Goal: Communication & Community: Ask a question

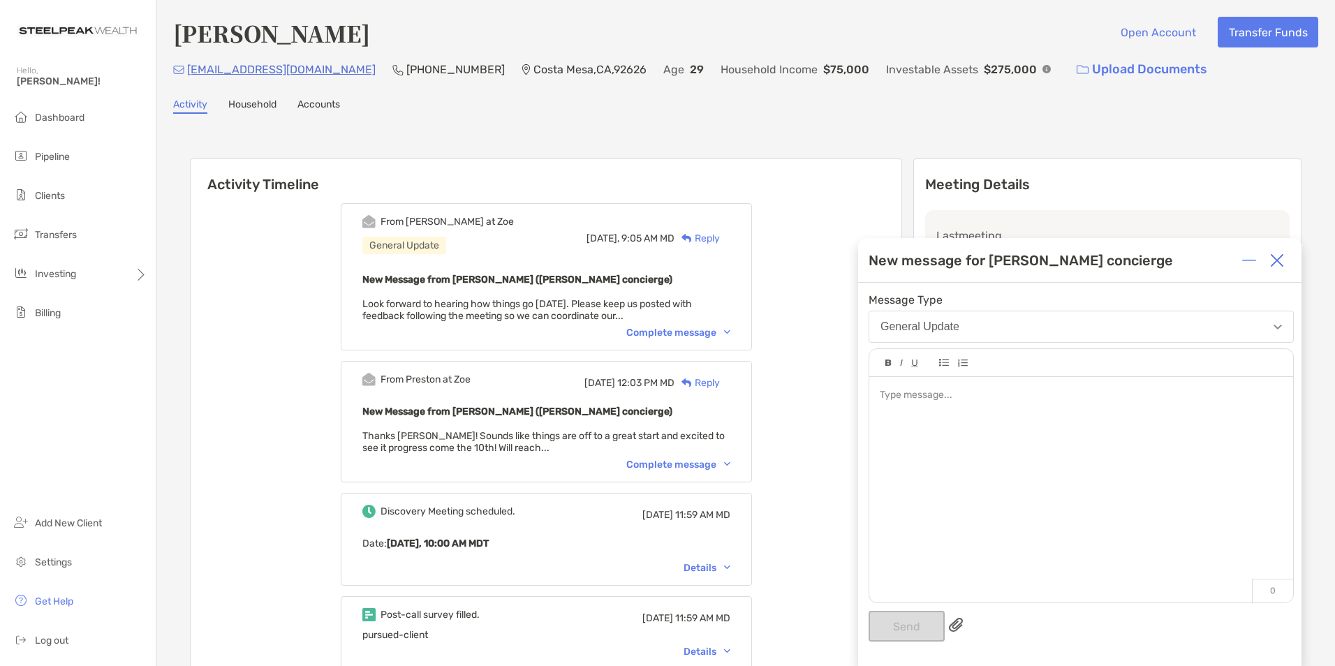
click at [1066, 454] on div at bounding box center [1081, 483] width 424 height 212
click at [913, 624] on button "Send" at bounding box center [907, 626] width 76 height 31
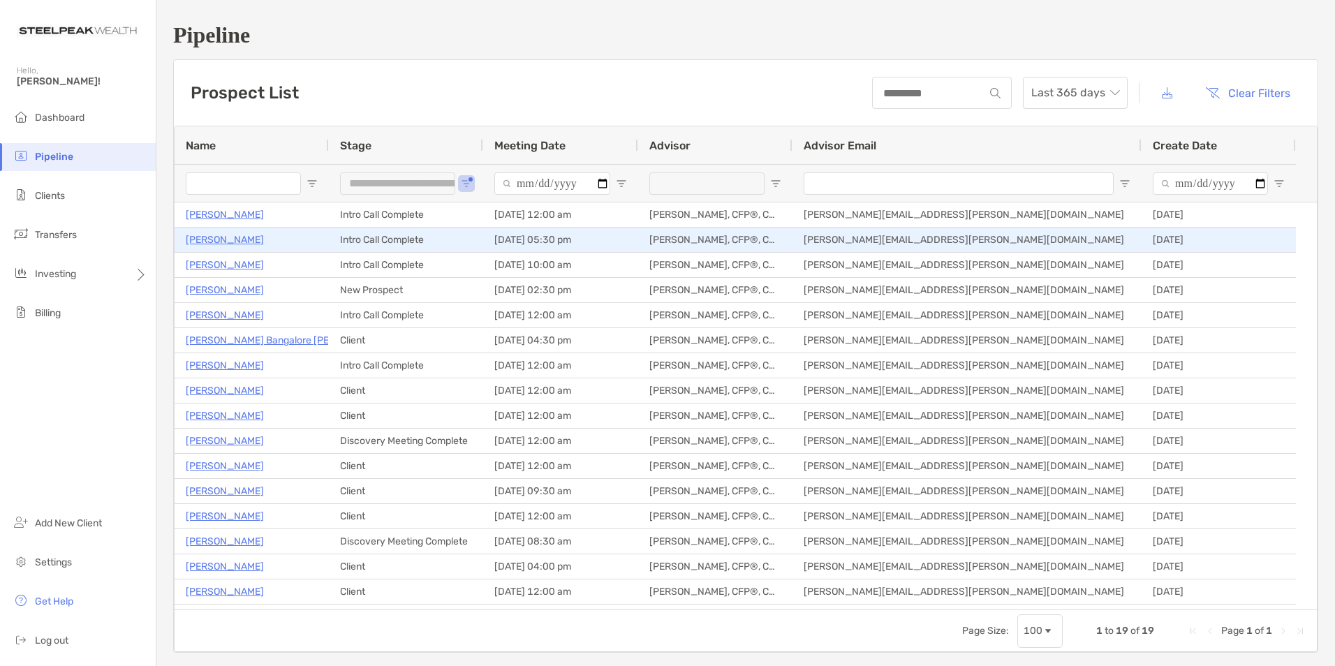
click at [230, 235] on p "[PERSON_NAME]" at bounding box center [225, 239] width 78 height 17
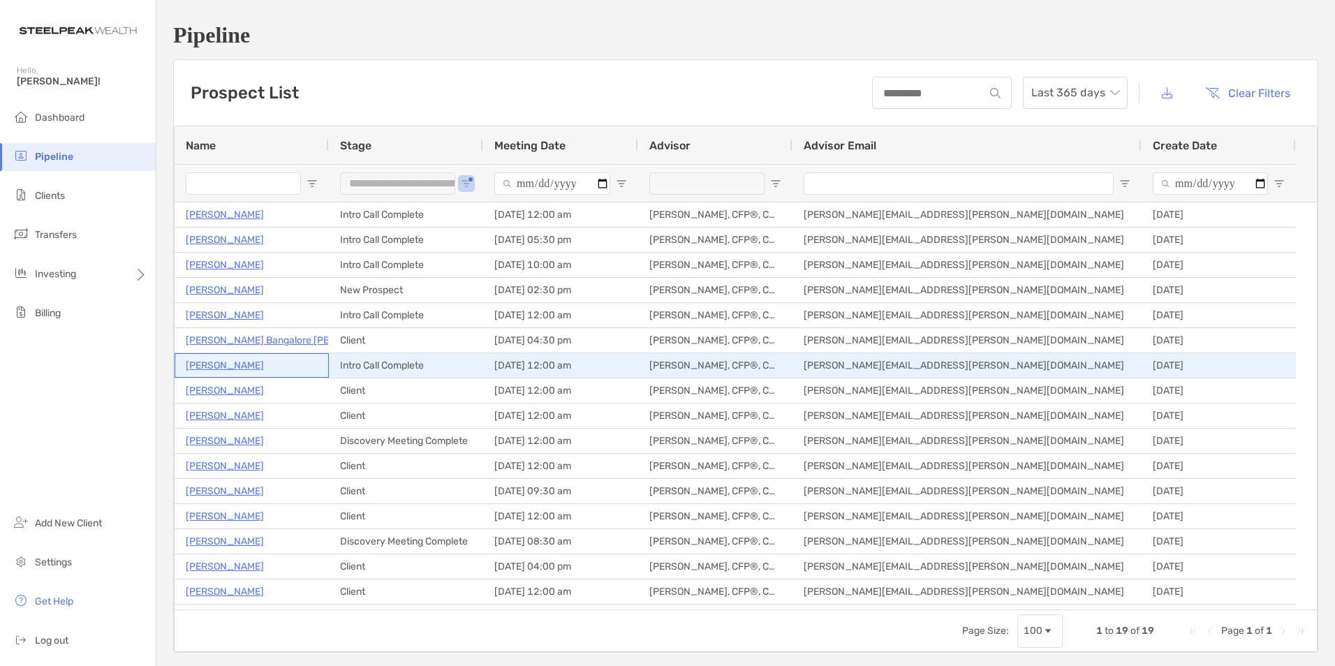
click at [209, 365] on p "[PERSON_NAME]" at bounding box center [225, 365] width 78 height 17
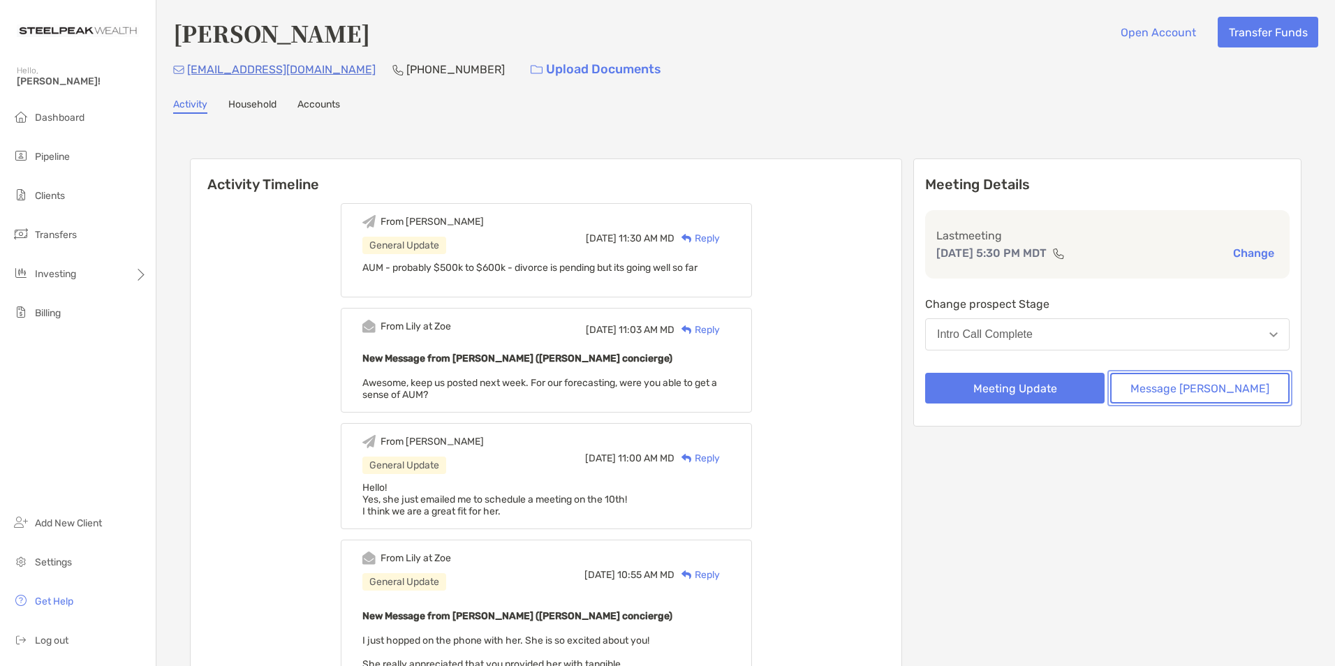
click at [1199, 385] on button "Message [PERSON_NAME]" at bounding box center [1199, 388] width 179 height 31
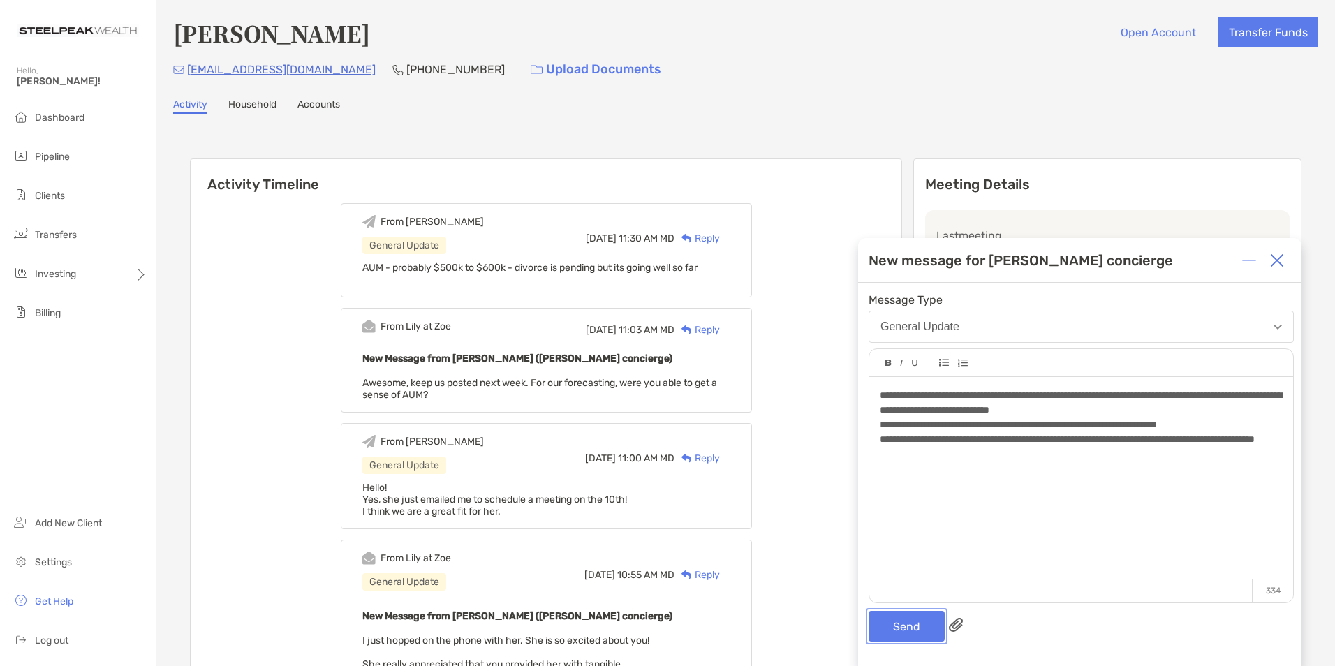
click at [925, 628] on button "Send" at bounding box center [907, 626] width 76 height 31
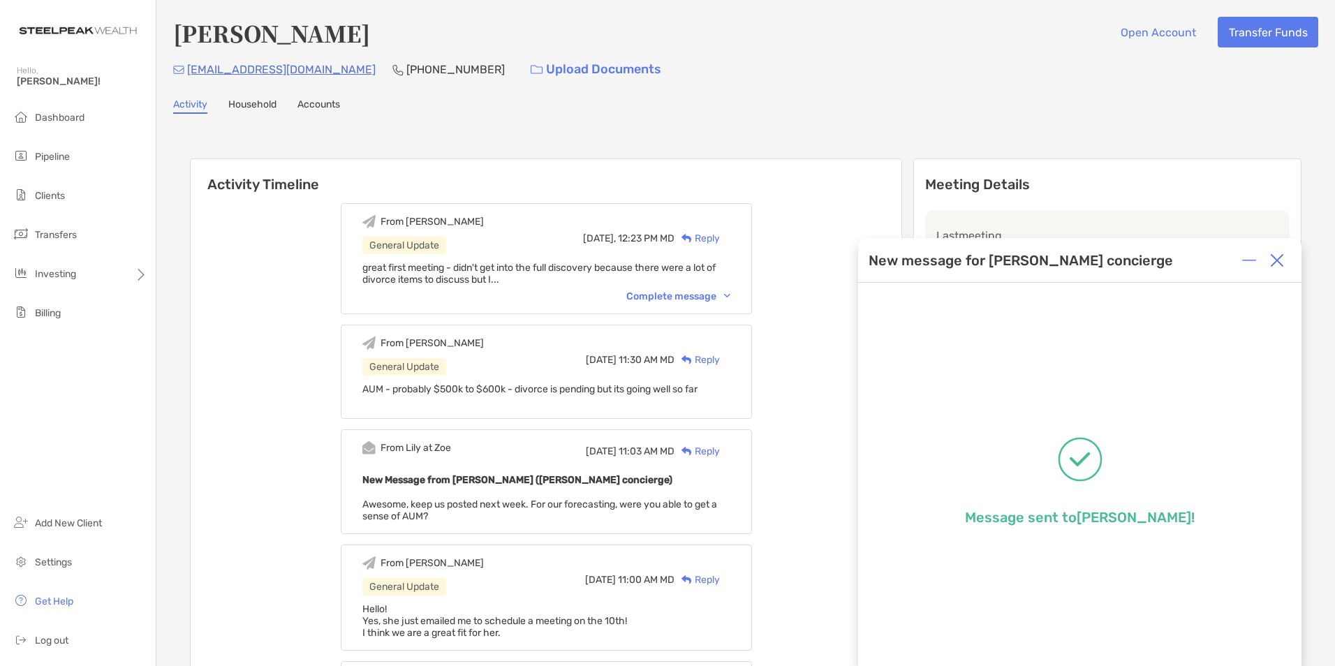
click at [1277, 253] on img at bounding box center [1277, 260] width 14 height 14
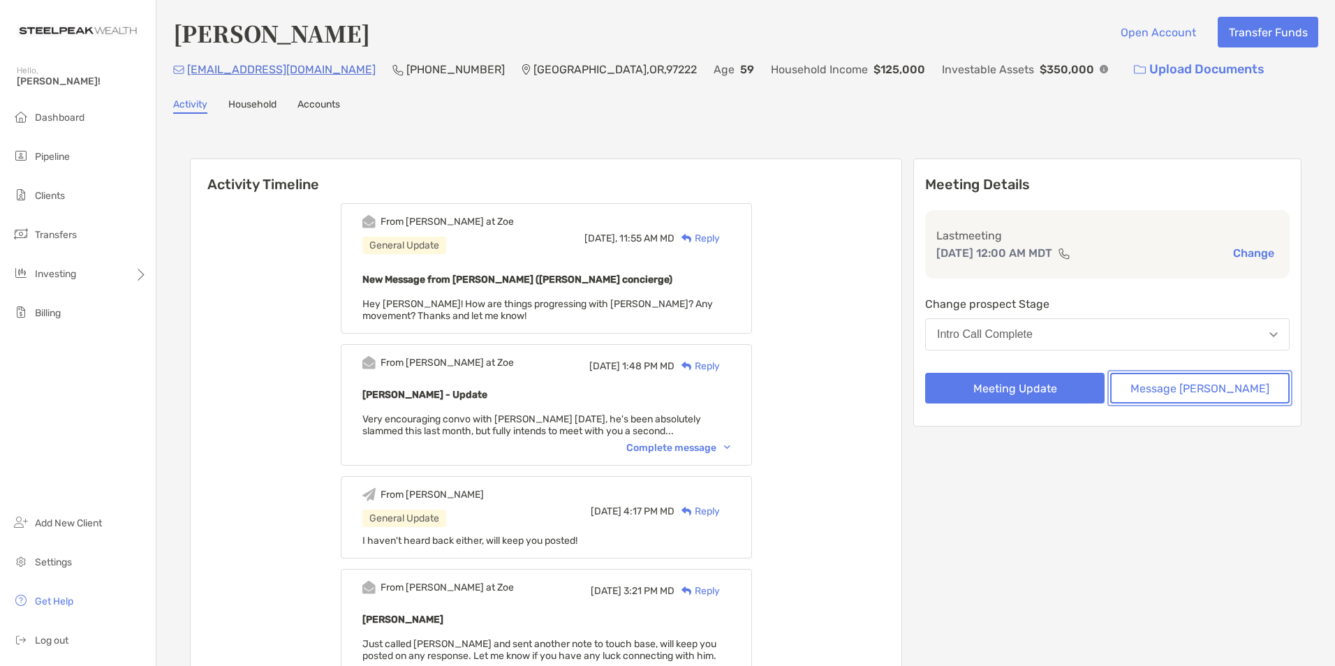
click at [1191, 393] on button "Message Zoe" at bounding box center [1199, 388] width 179 height 31
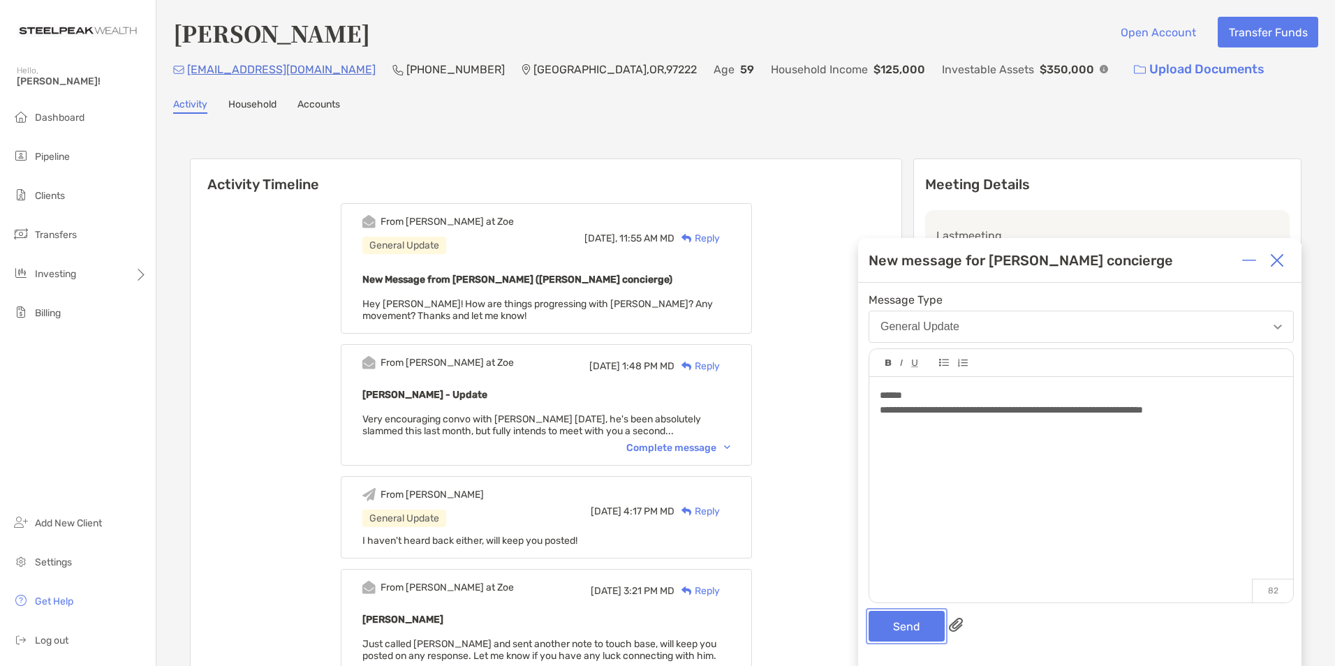
click at [930, 619] on button "Send" at bounding box center [907, 626] width 76 height 31
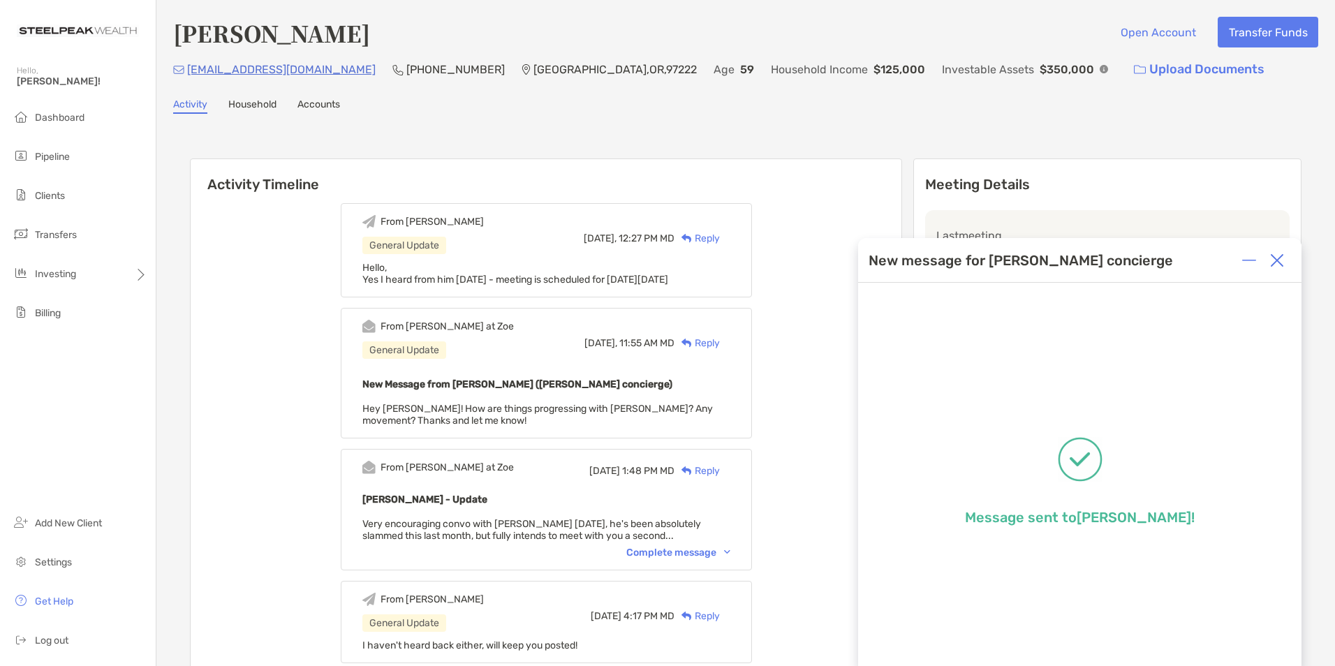
click at [1284, 259] on div at bounding box center [1277, 260] width 28 height 28
